Goal: Transaction & Acquisition: Purchase product/service

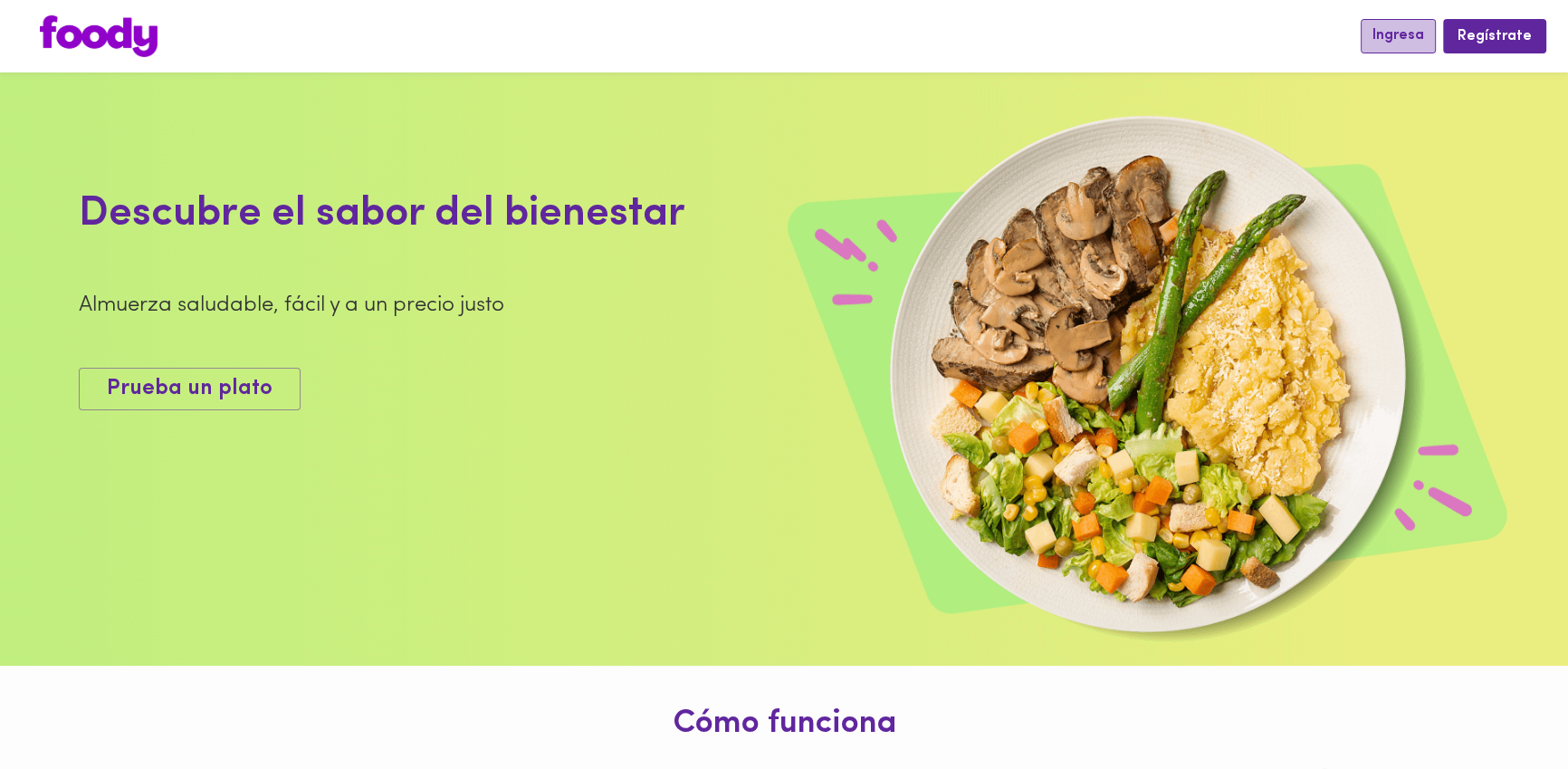
click at [1405, 34] on span "Ingresa" at bounding box center [1398, 36] width 51 height 17
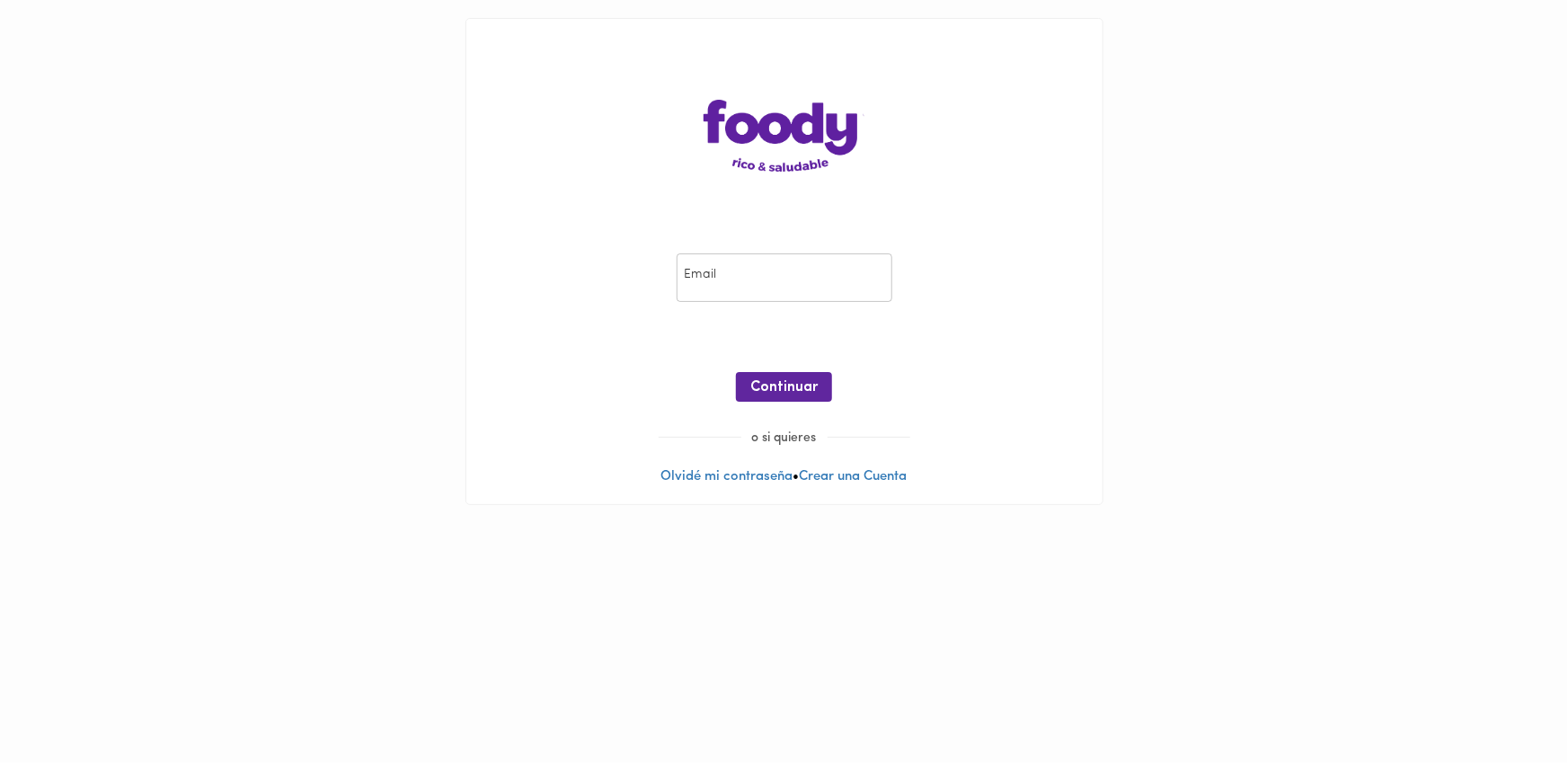
click at [797, 314] on div "Email Email ¡Oops! Recuperar Clave Continuar" at bounding box center [784, 331] width 600 height 194
click at [761, 281] on input "email" at bounding box center [784, 278] width 215 height 49
click at [795, 282] on input "email" at bounding box center [784, 278] width 215 height 49
click at [807, 298] on input "email" at bounding box center [784, 278] width 215 height 49
click at [806, 298] on input "email" at bounding box center [784, 278] width 215 height 49
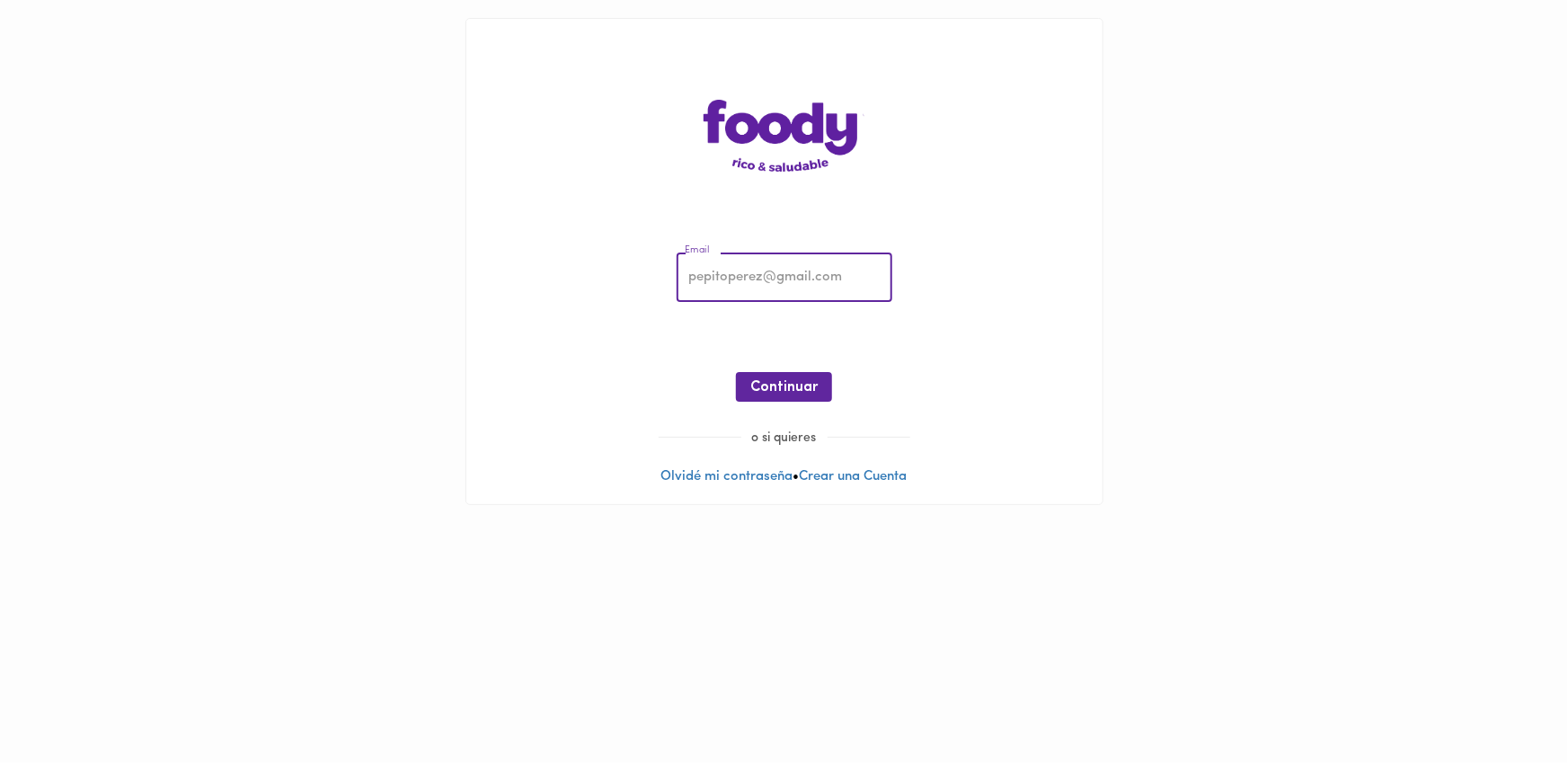
click at [806, 298] on input "email" at bounding box center [784, 278] width 215 height 49
click at [787, 294] on input "email" at bounding box center [784, 278] width 215 height 49
click at [788, 275] on input "email" at bounding box center [784, 278] width 215 height 49
click at [751, 283] on input "email" at bounding box center [784, 278] width 215 height 49
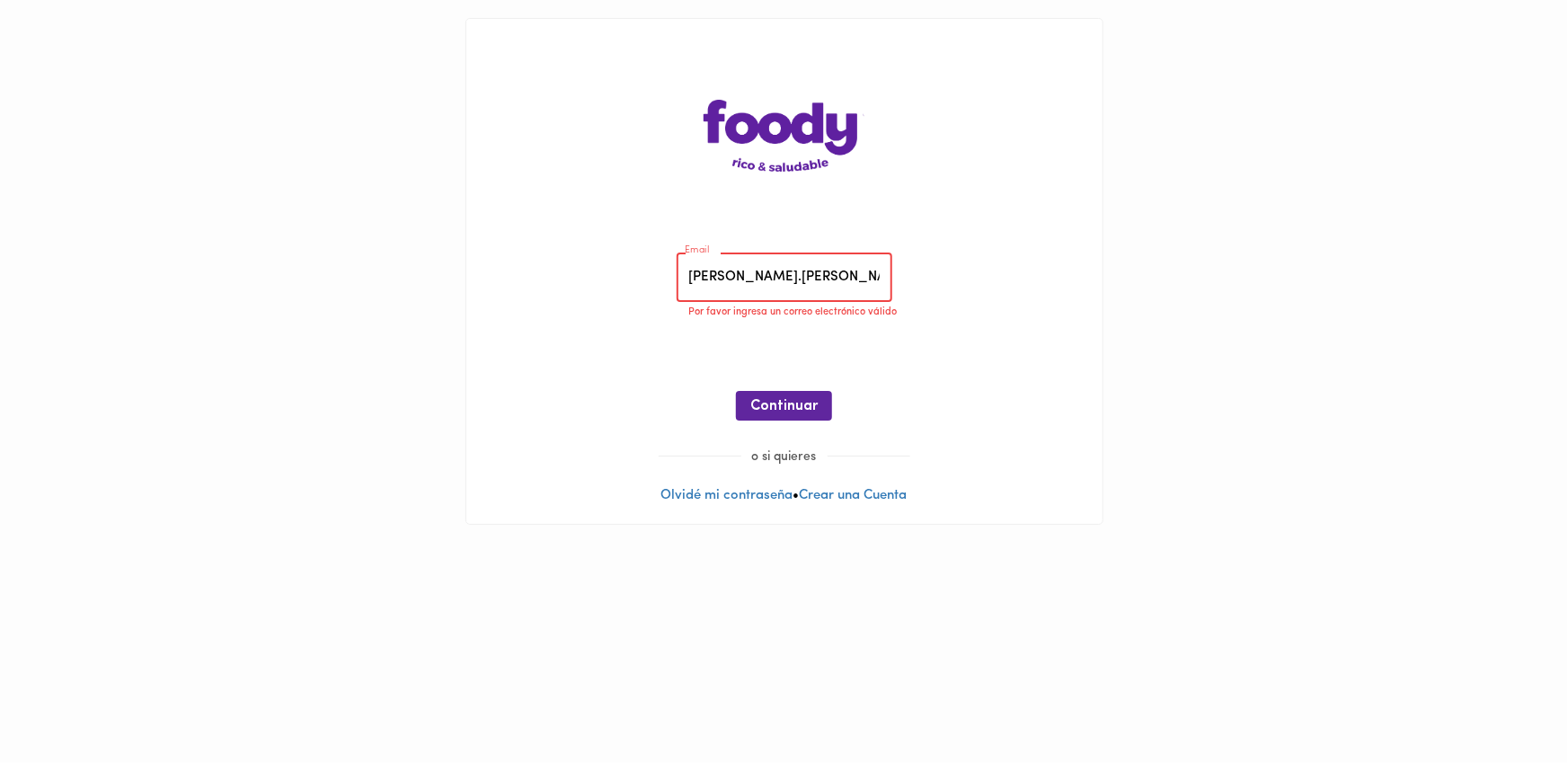
type input "[PERSON_NAME].baron"
click at [756, 293] on input "email" at bounding box center [784, 278] width 215 height 49
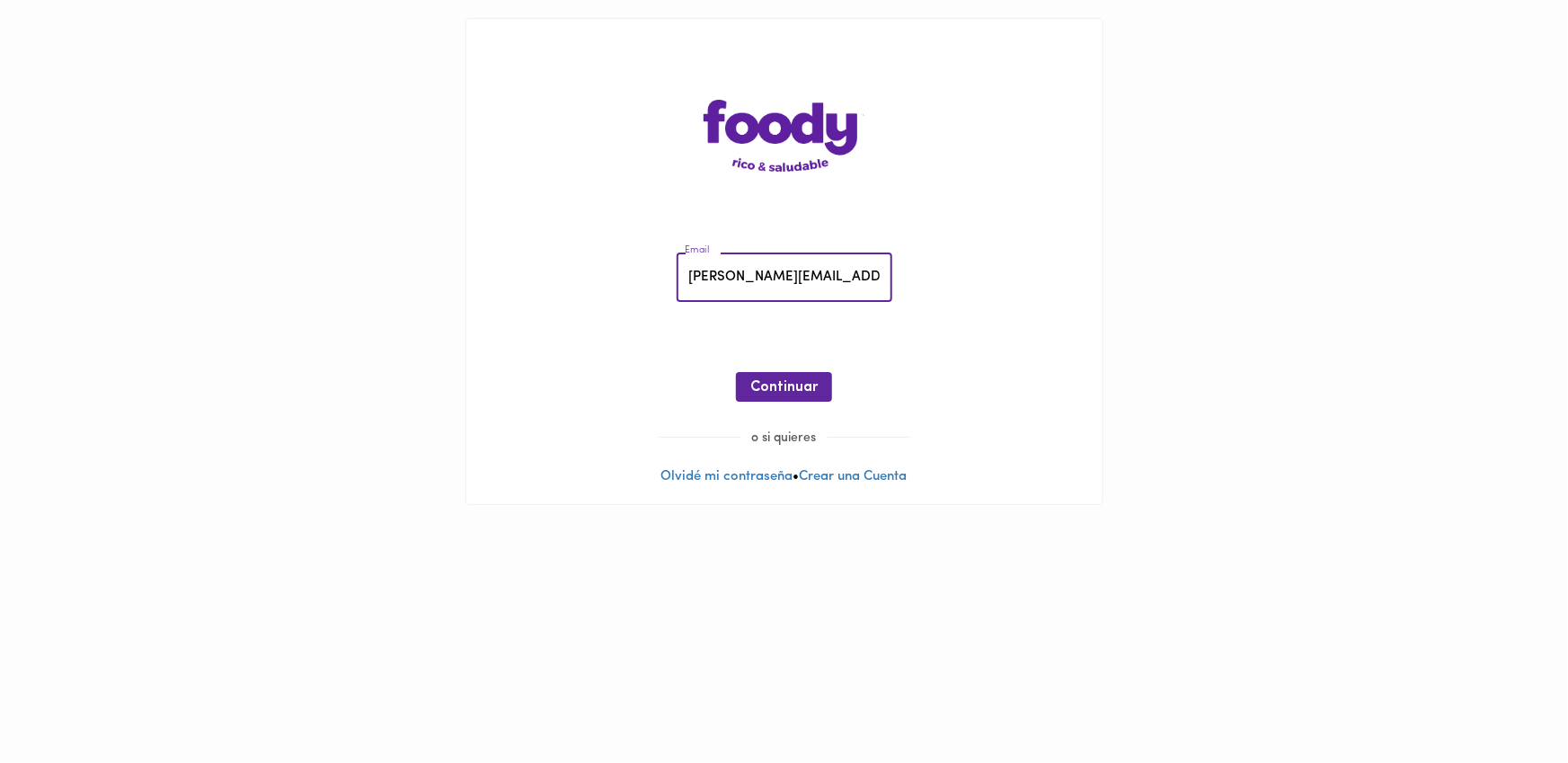
type input "[PERSON_NAME][EMAIL_ADDRESS][DOMAIN_NAME]"
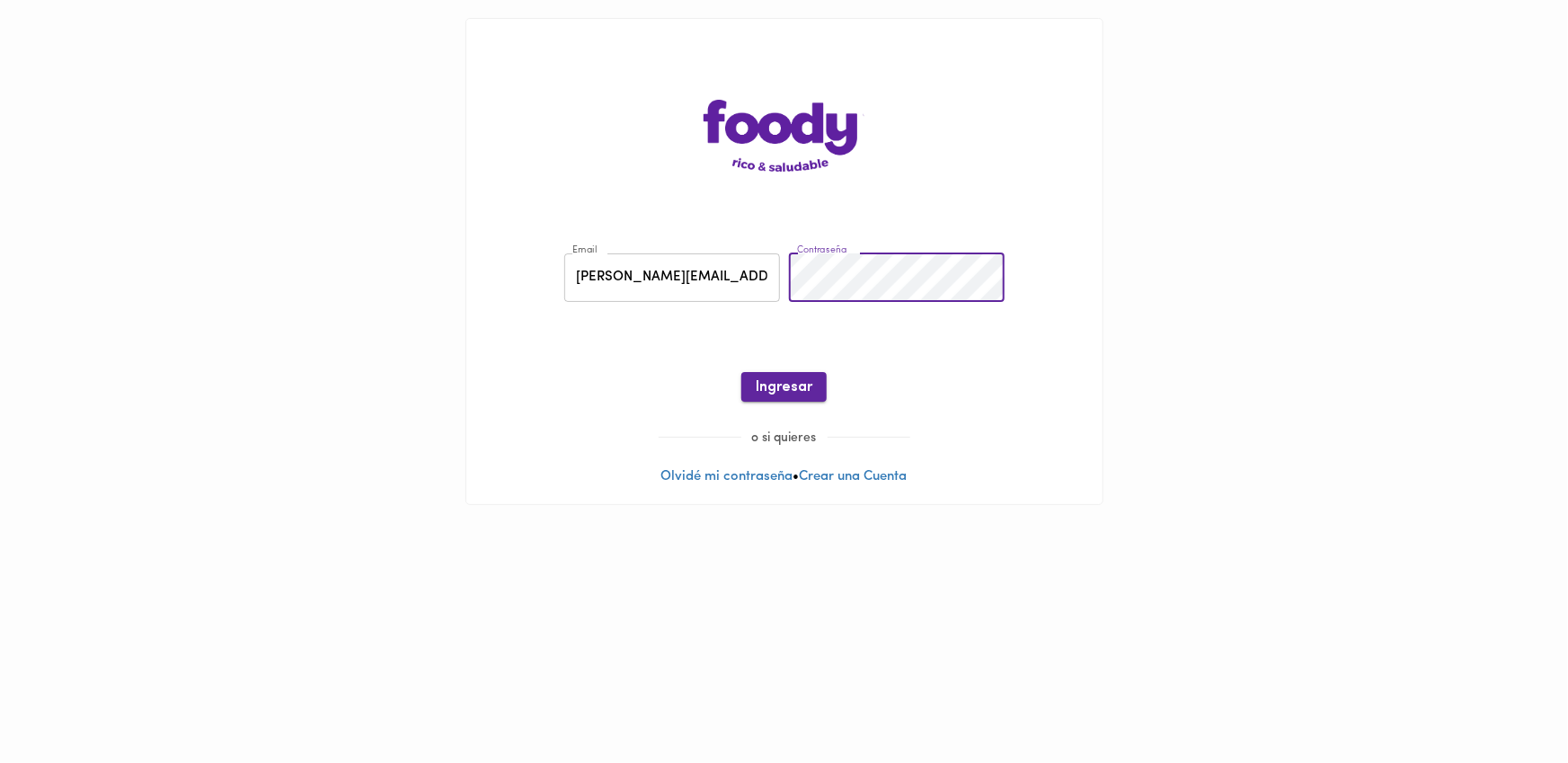
click at [774, 376] on button "Ingresar" at bounding box center [784, 387] width 86 height 30
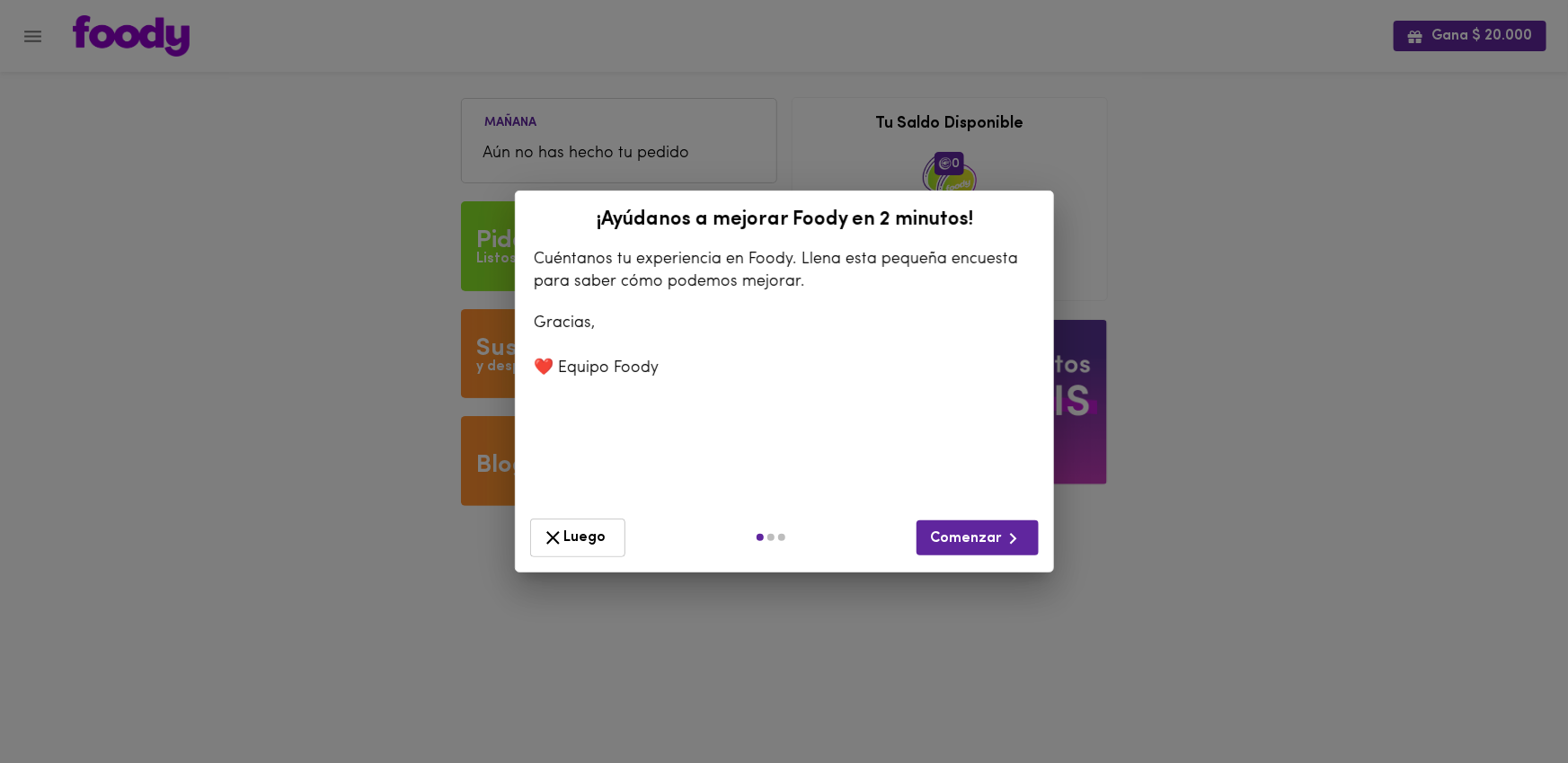
click at [578, 548] on span "Luego" at bounding box center [577, 537] width 72 height 23
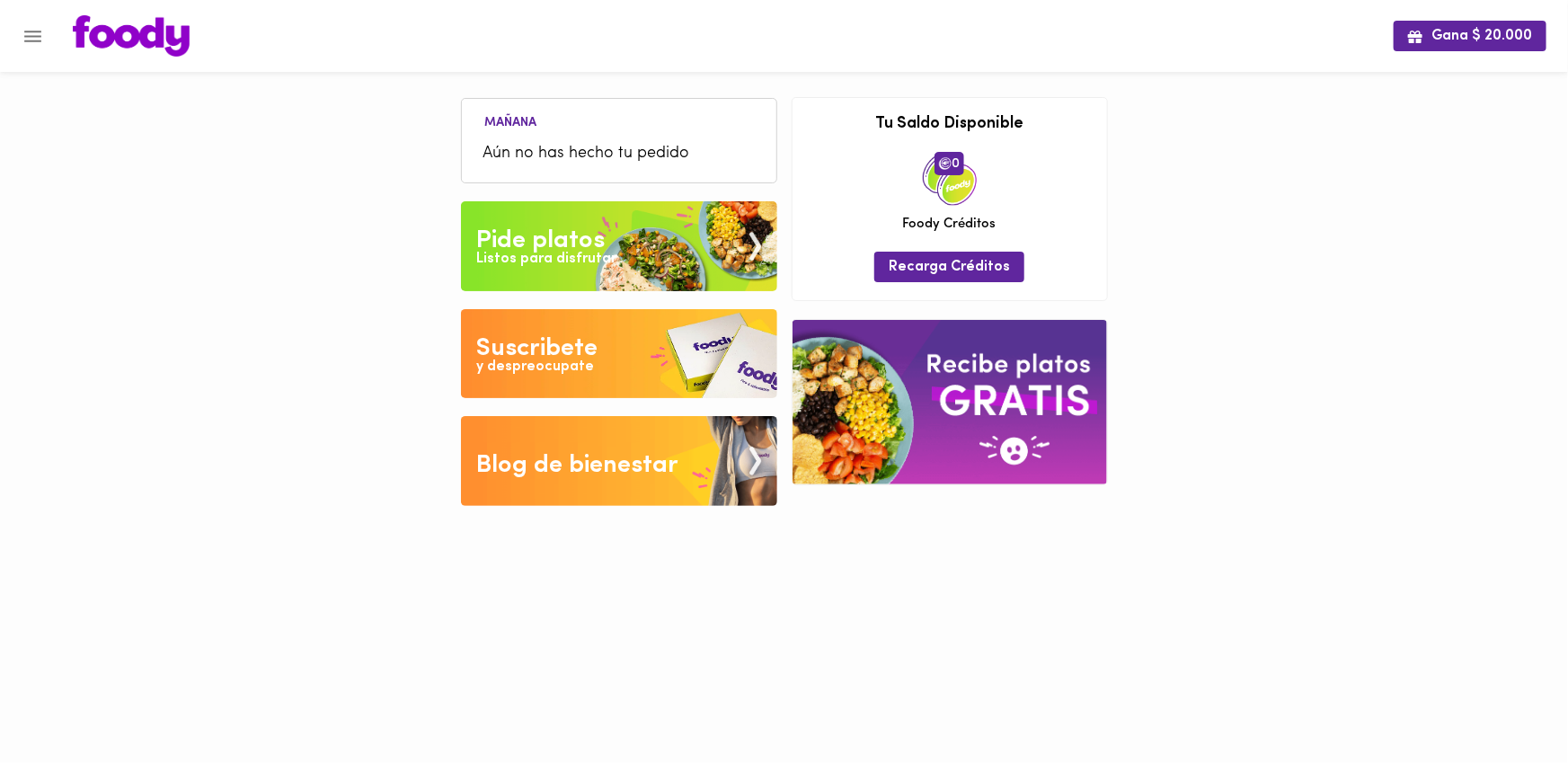
click at [1414, 521] on div "Gana $ 20.000 [DATE] Aún no has hecho tu pedido Tu pago contraentrega por $- es…" at bounding box center [784, 266] width 1568 height 532
click at [546, 244] on div "Pide platos" at bounding box center [540, 240] width 129 height 36
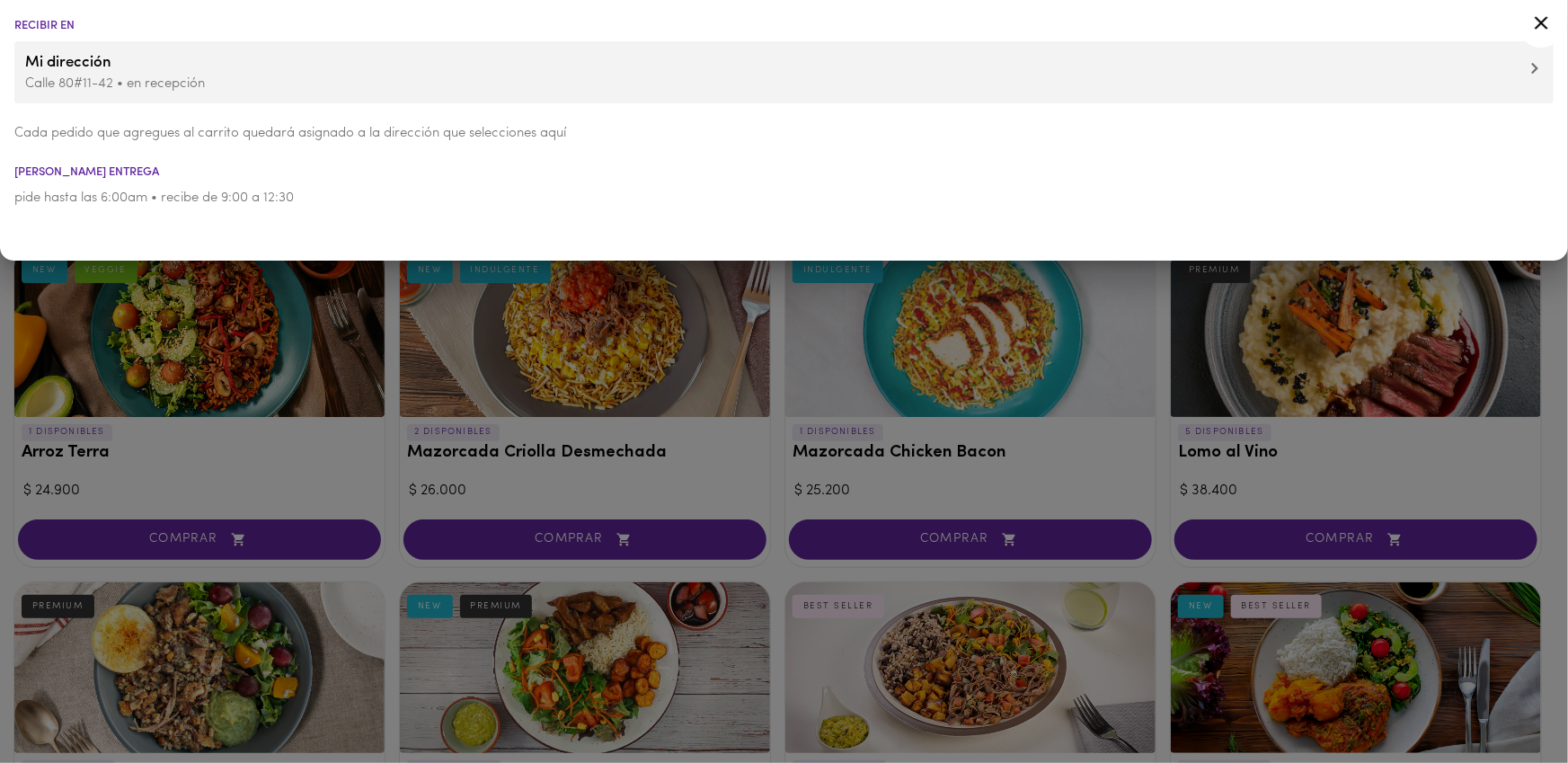
click at [455, 328] on div at bounding box center [784, 381] width 1568 height 763
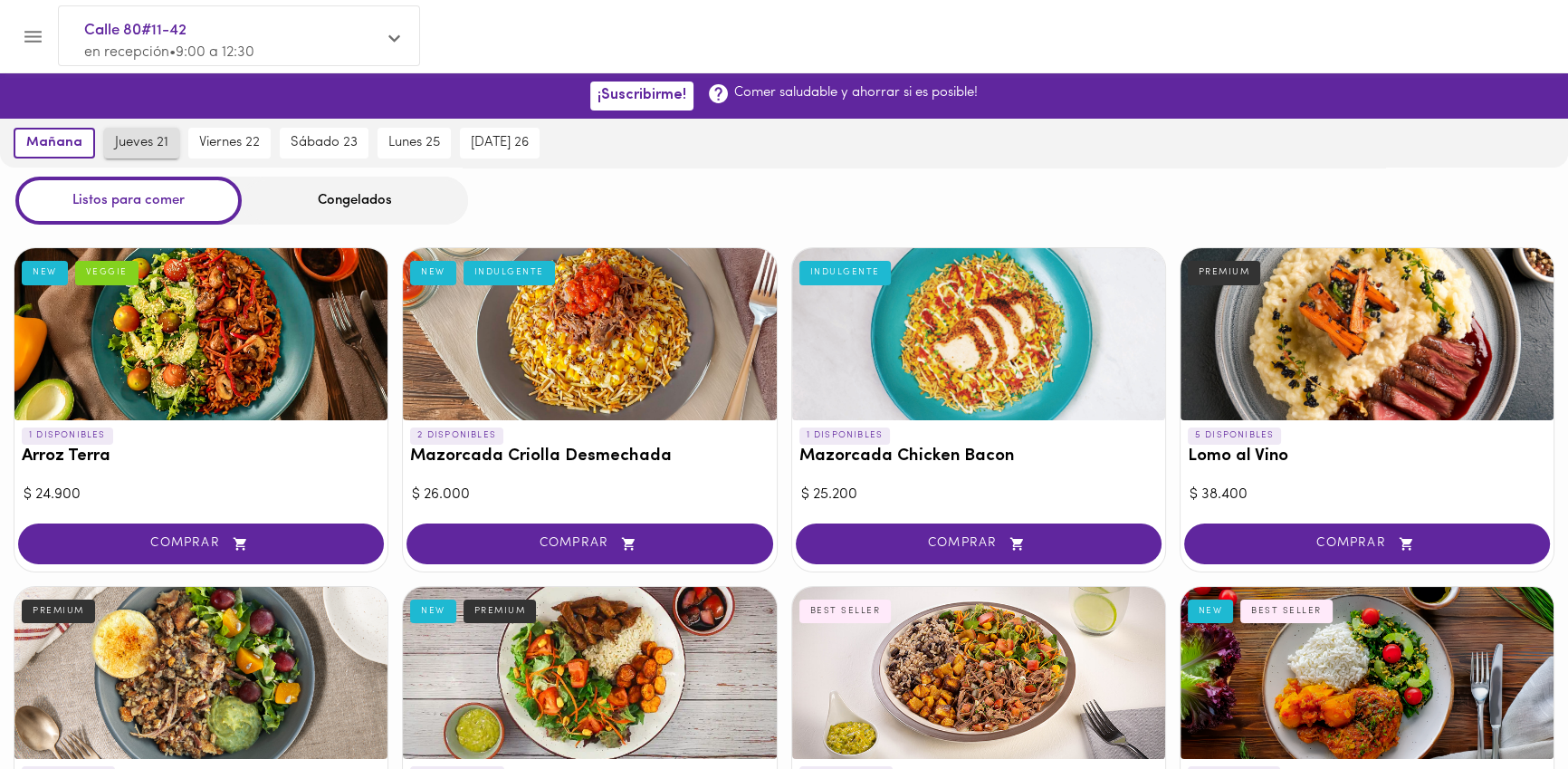
click at [140, 149] on span "jueves 21" at bounding box center [141, 143] width 53 height 17
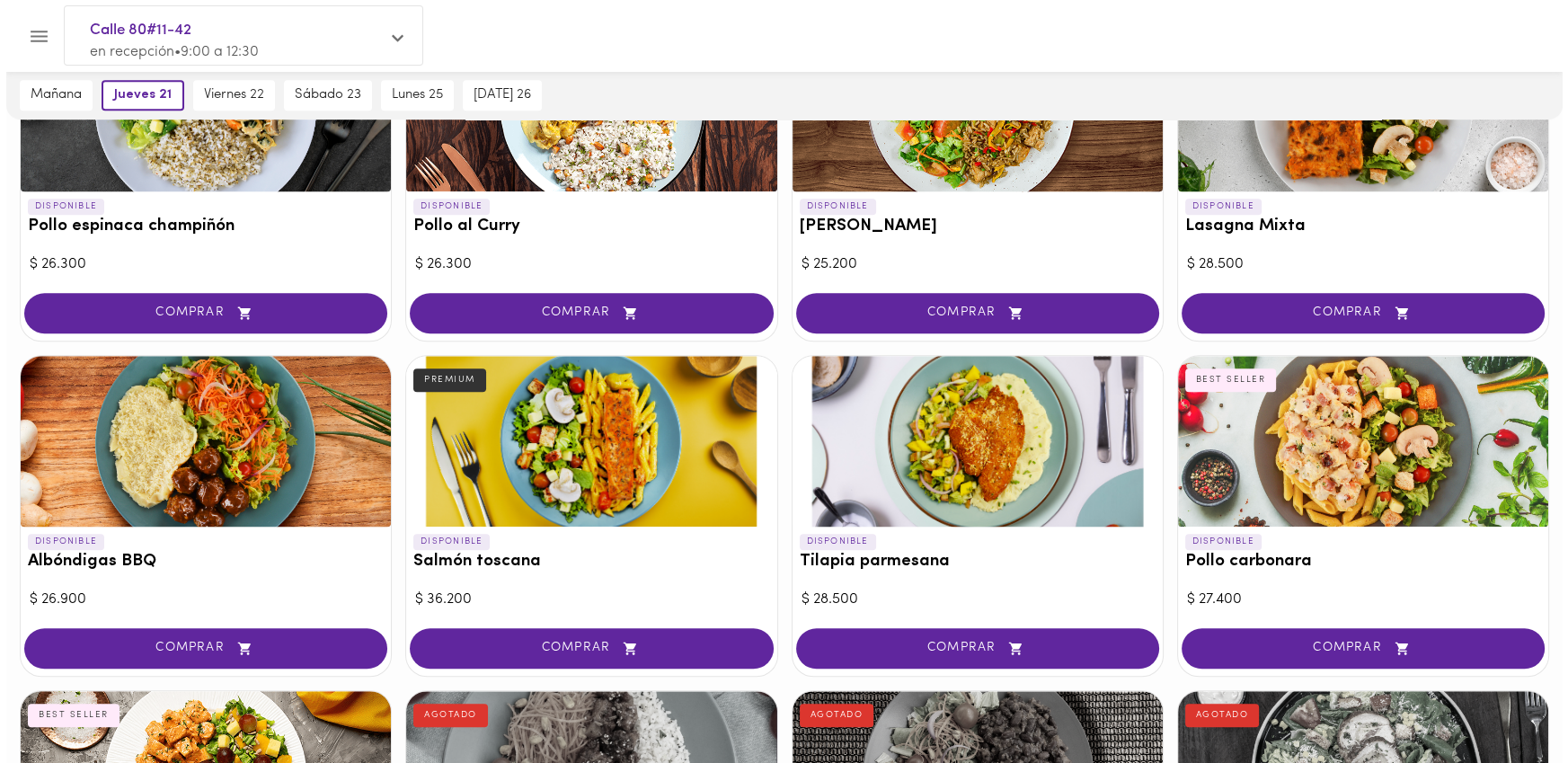
scroll to position [1378, 0]
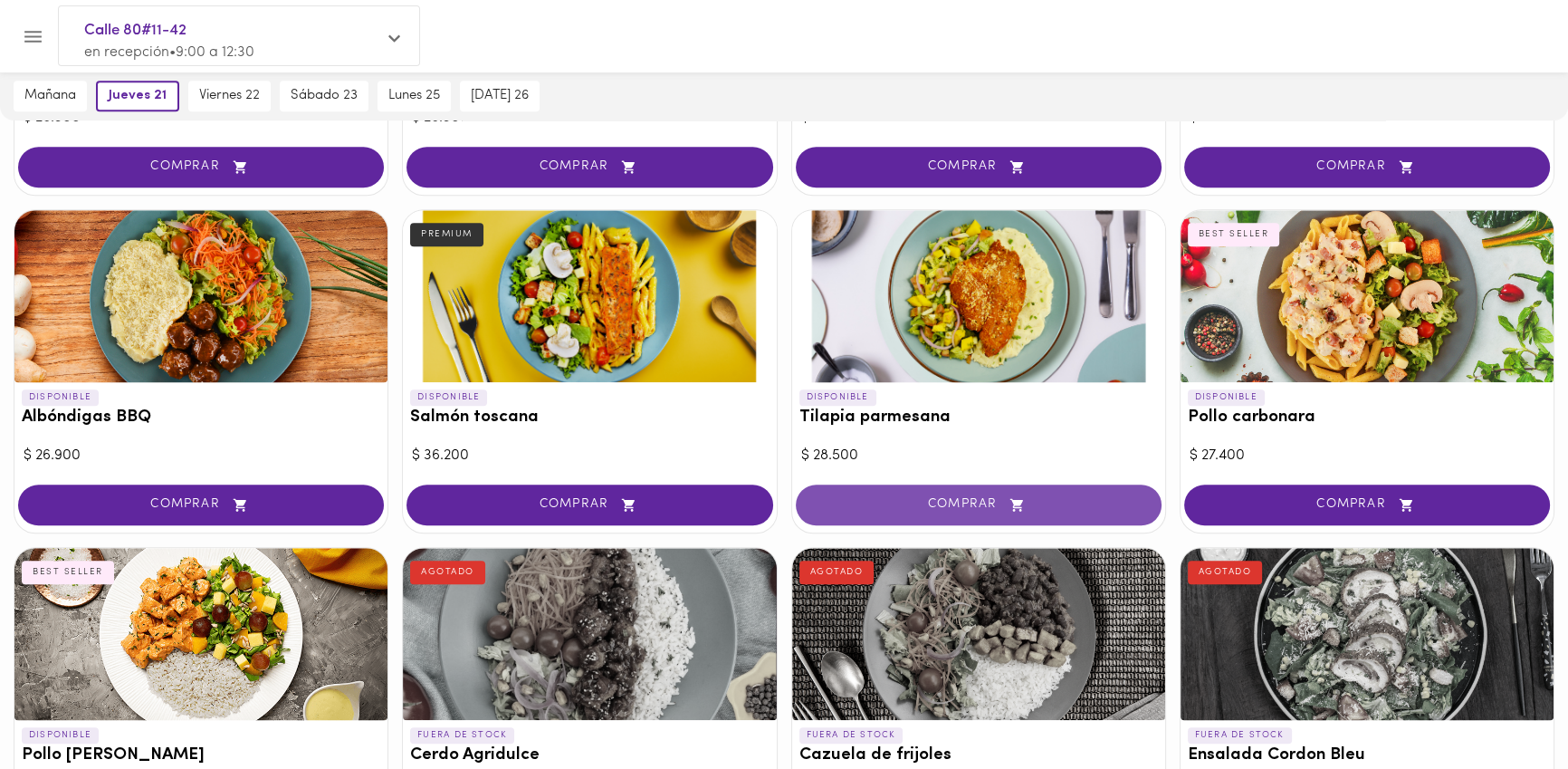
click at [921, 498] on span "COMPRAR" at bounding box center [978, 504] width 321 height 16
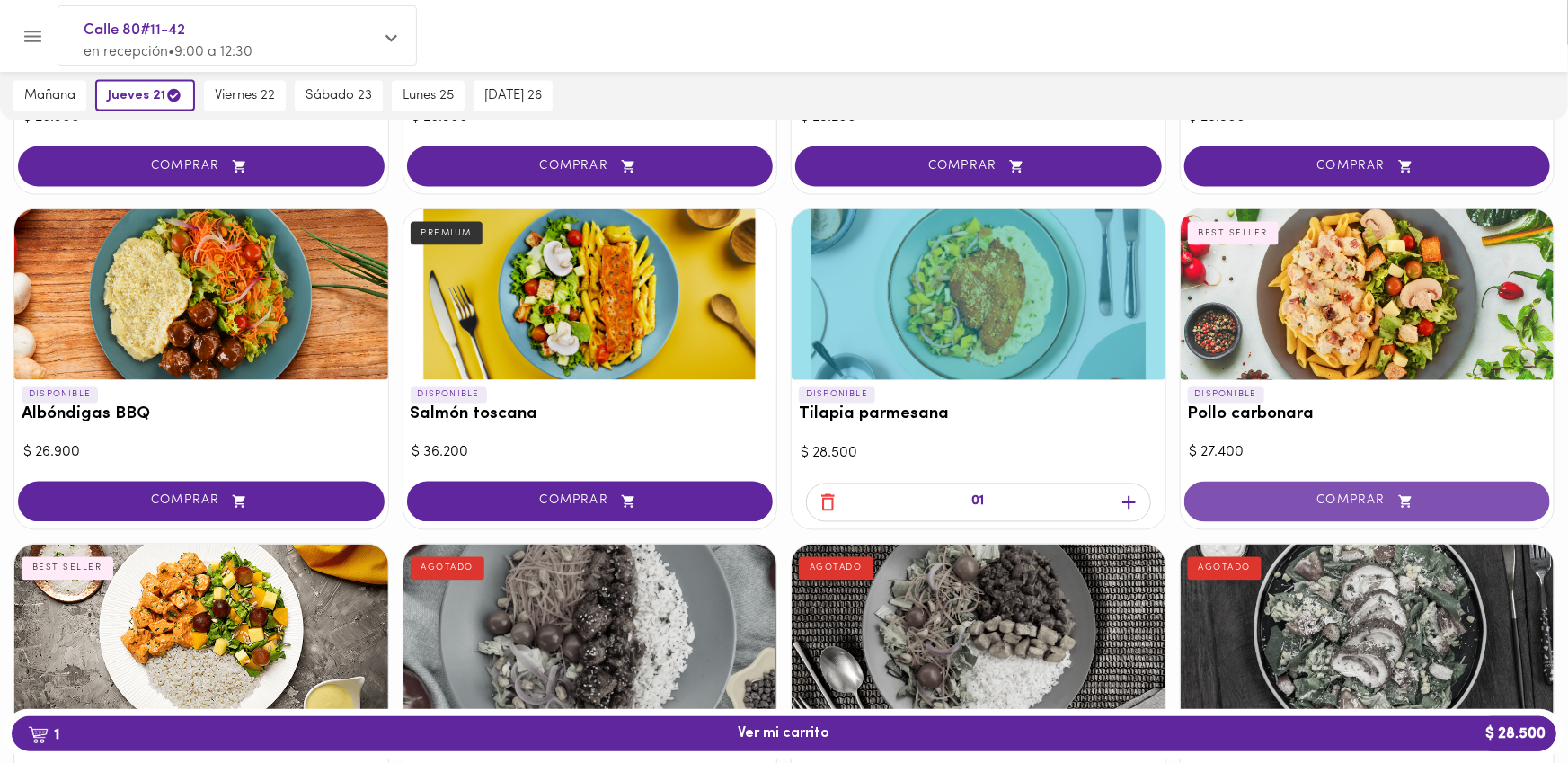
scroll to position [1379, 0]
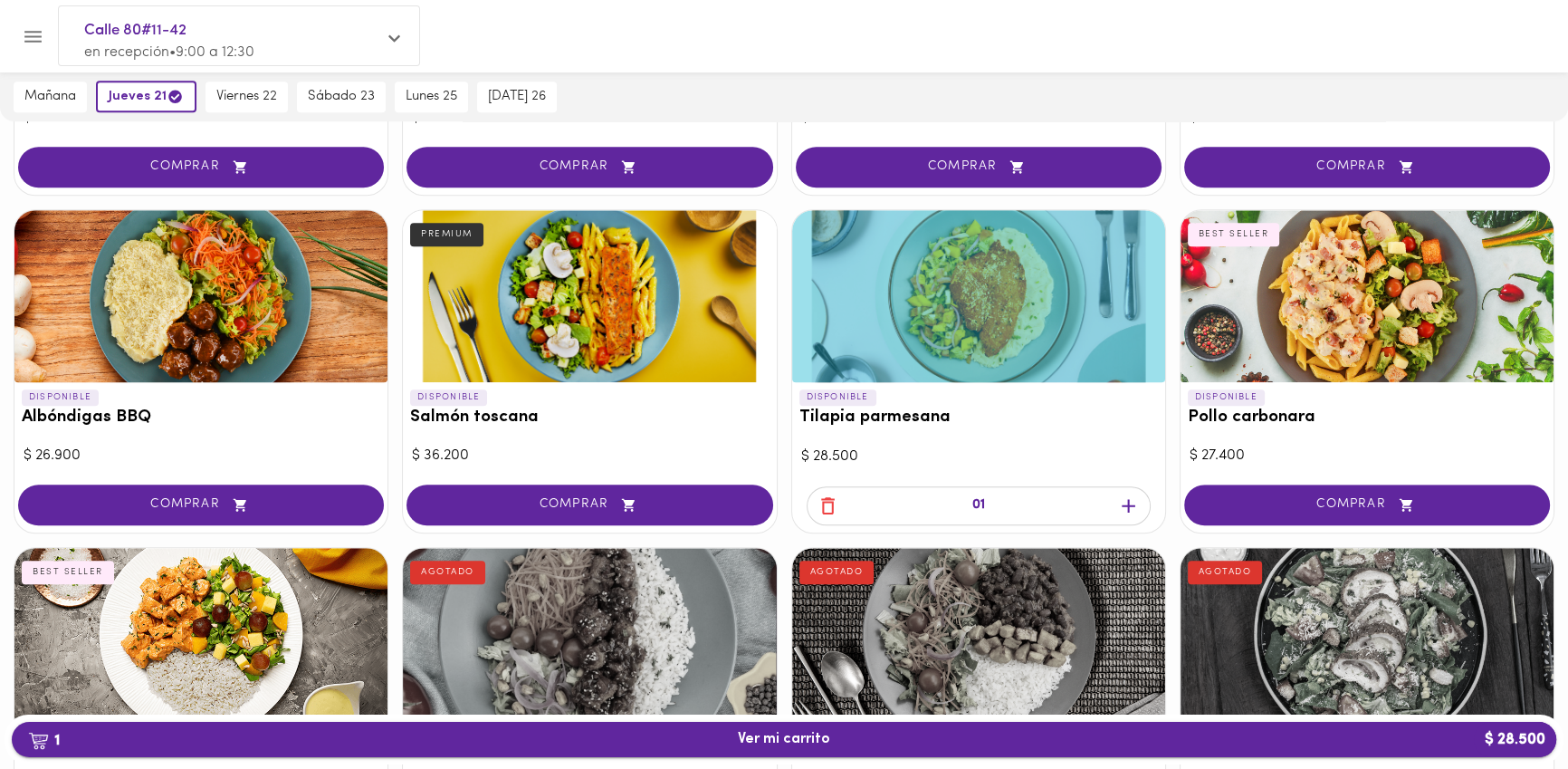
click at [846, 747] on span "1 Ver mi carrito $ 28.500" at bounding box center [784, 739] width 1515 height 17
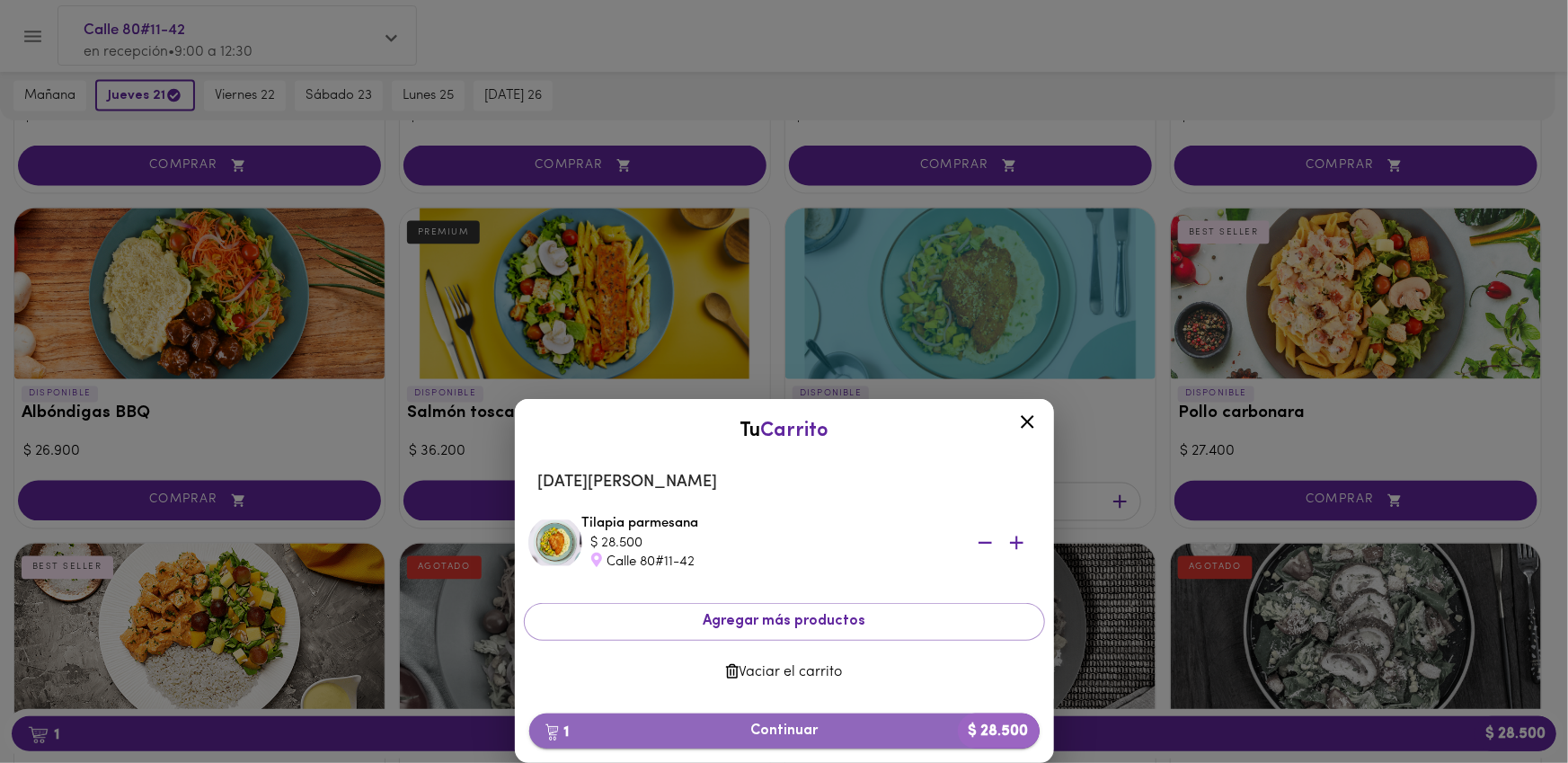
click at [806, 738] on span "1 Continuar $ 28.500" at bounding box center [784, 730] width 482 height 17
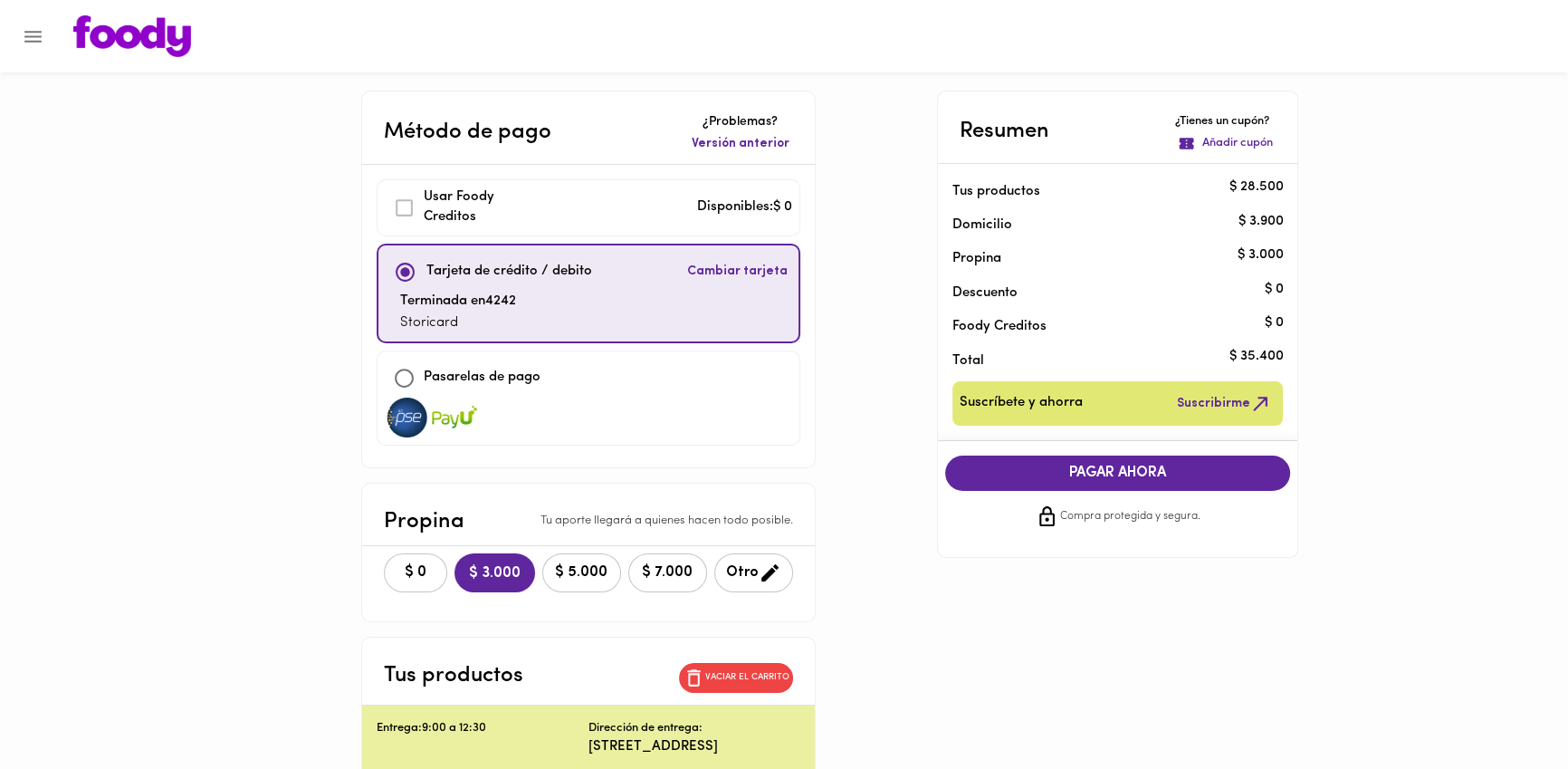
click at [83, 264] on main "Método de pago ¿Problemas? Versión anterior Usar [PERSON_NAME] Creditos Disponi…" at bounding box center [784, 548] width 1568 height 915
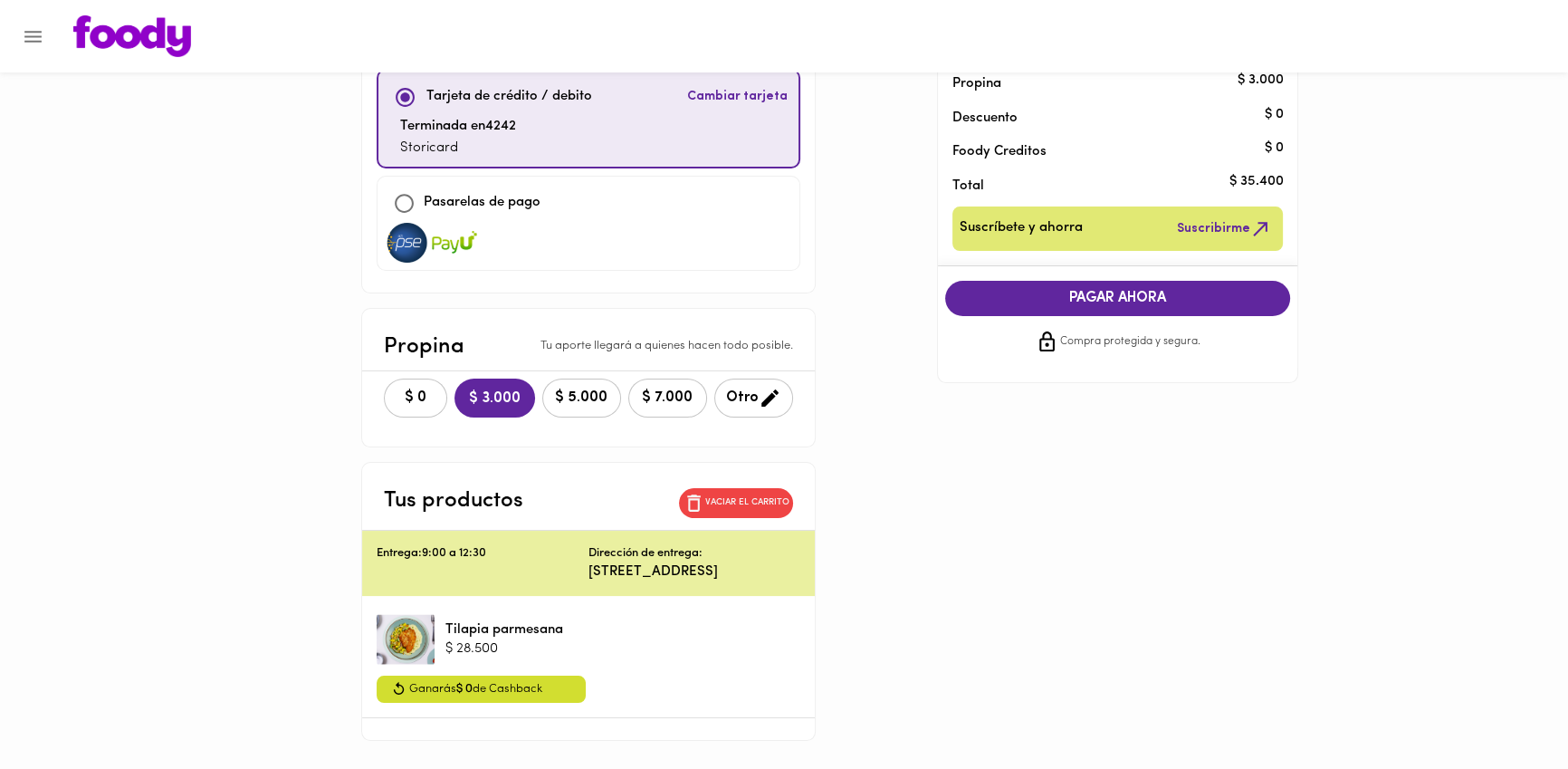
scroll to position [232, 0]
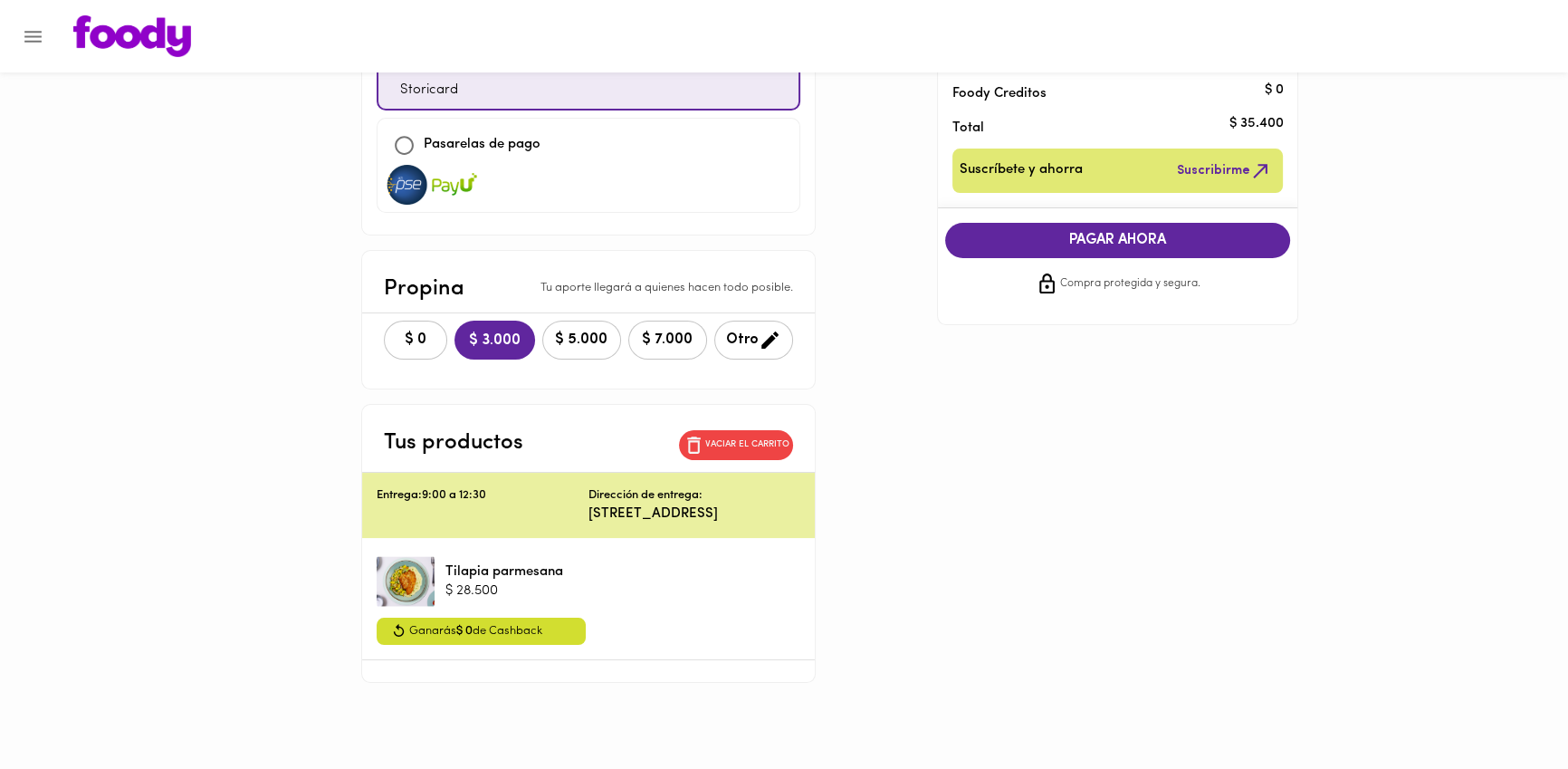
click at [401, 336] on span "$ 0" at bounding box center [415, 340] width 39 height 17
click at [1125, 404] on div "Método de pago ¿Problemas? Versión anterior Usar [PERSON_NAME] Creditos Disponi…" at bounding box center [784, 270] width 1059 height 825
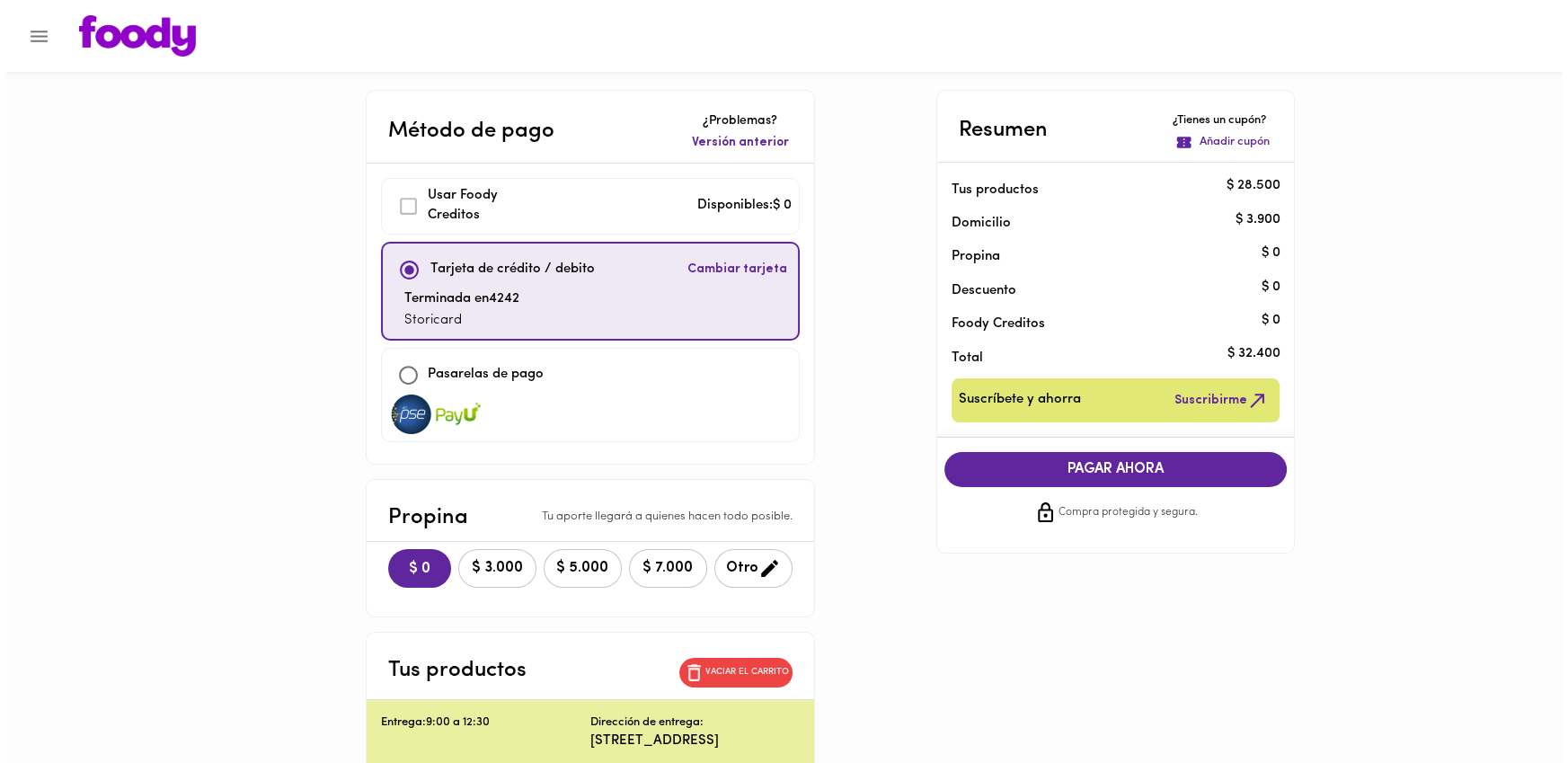
scroll to position [0, 0]
click at [1067, 474] on span "PAGAR AHORA" at bounding box center [1109, 469] width 307 height 17
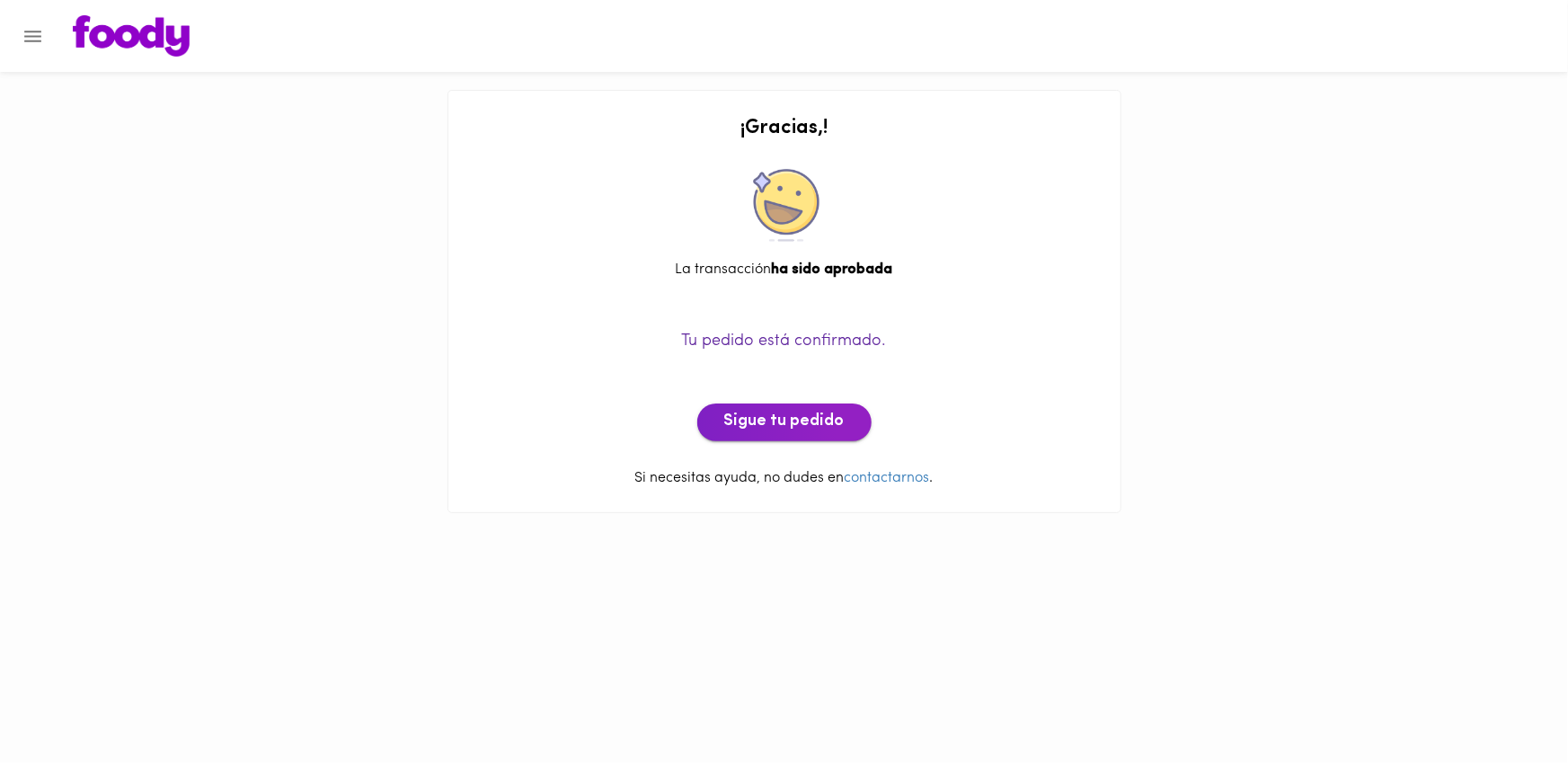
click at [772, 410] on button "Sigue tu pedido" at bounding box center [784, 421] width 174 height 37
